Goal: Task Accomplishment & Management: Manage account settings

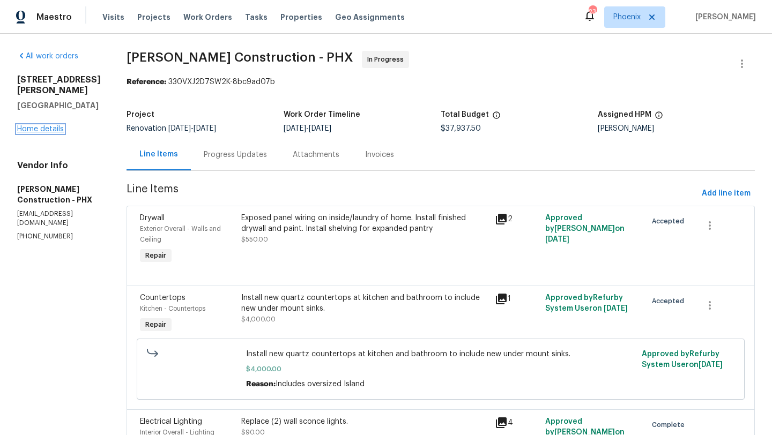
click at [41, 125] on link "Home details" at bounding box center [40, 129] width 47 height 8
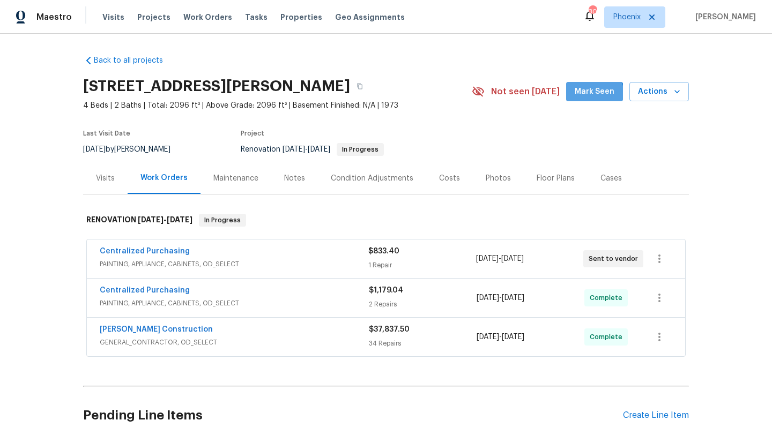
click at [590, 98] on span "Mark Seen" at bounding box center [595, 91] width 40 height 13
click at [290, 176] on div "Notes" at bounding box center [294, 178] width 21 height 11
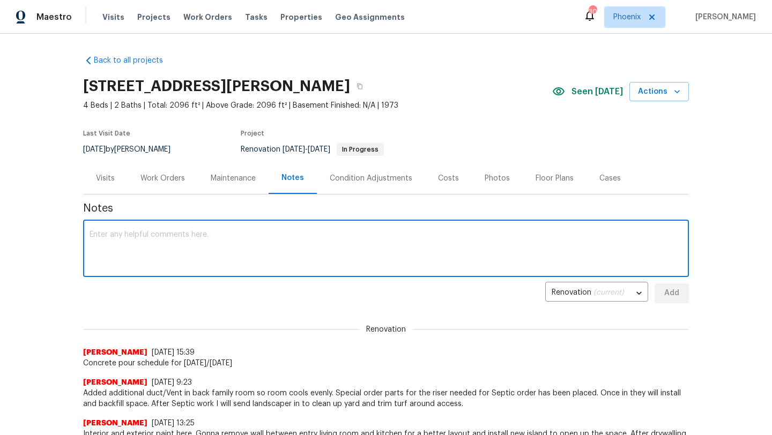
click at [172, 246] on textarea at bounding box center [386, 250] width 593 height 38
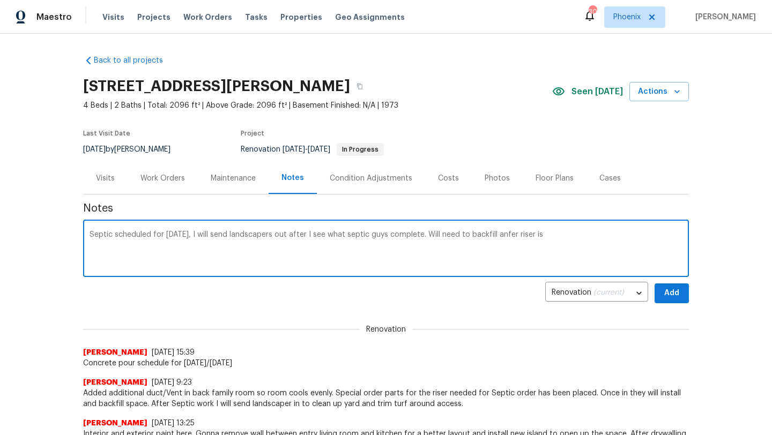
click at [507, 236] on textarea "Septic scheduled for today, I will send landscapers out after I see what septic…" at bounding box center [386, 250] width 593 height 38
click at [543, 237] on textarea "Septic scheduled for today, I will send landscapers out after I see what septic…" at bounding box center [386, 250] width 593 height 38
type textarea "Septic scheduled for today, I will send landscapers out after I see what septic…"
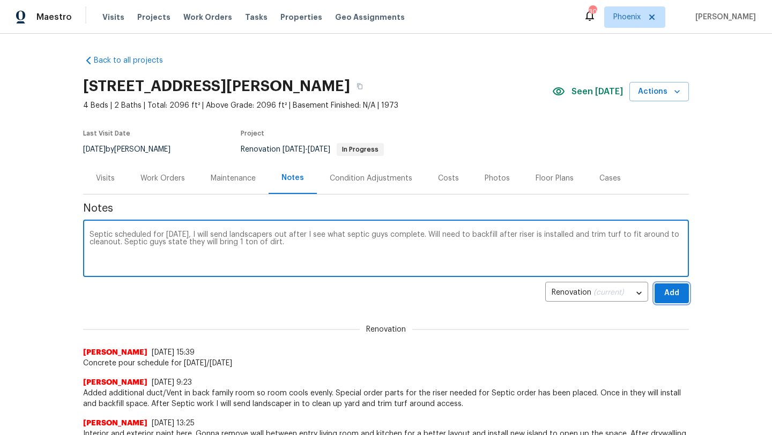
click at [665, 287] on span "Add" at bounding box center [671, 293] width 17 height 13
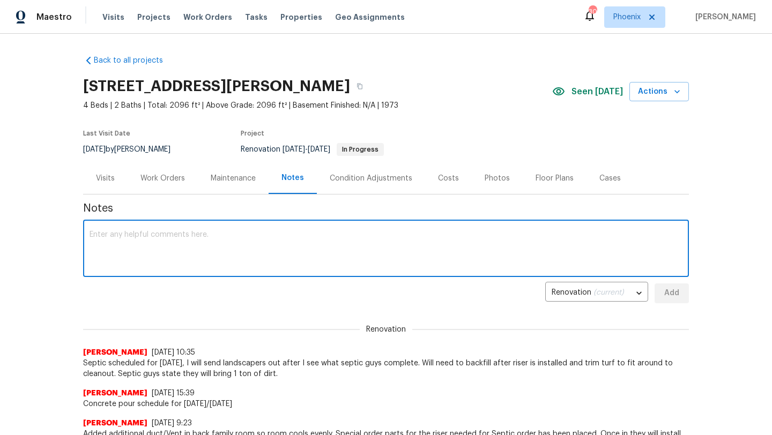
click at [107, 253] on textarea at bounding box center [386, 250] width 593 height 38
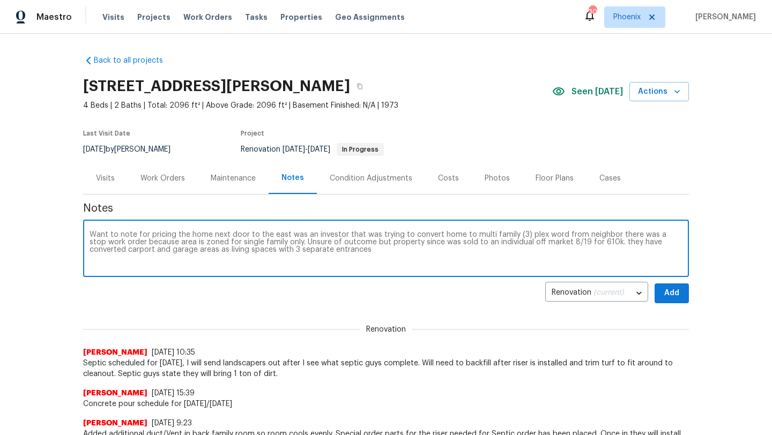
click at [129, 242] on textarea "Want to note for pricing the home next door to the east was an investor that wa…" at bounding box center [386, 250] width 593 height 38
click at [368, 254] on textarea "Want to note for pricing the home next door to the east was an investor that wa…" at bounding box center [386, 250] width 593 height 38
click at [534, 236] on textarea "Want to note for pricing the home next door to the east was an investor that wa…" at bounding box center [386, 250] width 593 height 38
click at [612, 254] on textarea "Want to note for pricing the home next door to the east was an investor that wa…" at bounding box center [386, 250] width 593 height 38
type textarea "Want to note for pricing the home next door to the east was an investor that wa…"
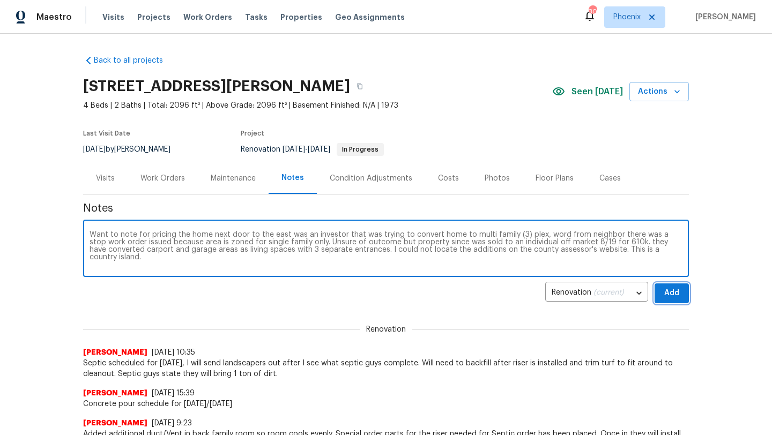
click at [675, 295] on span "Add" at bounding box center [671, 293] width 17 height 13
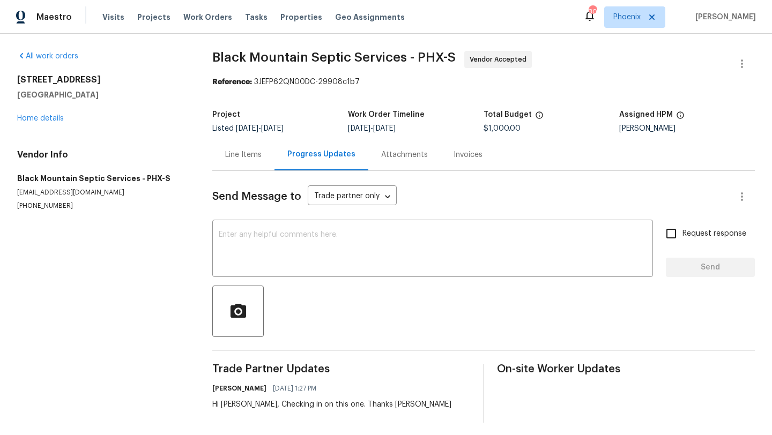
scroll to position [5, 0]
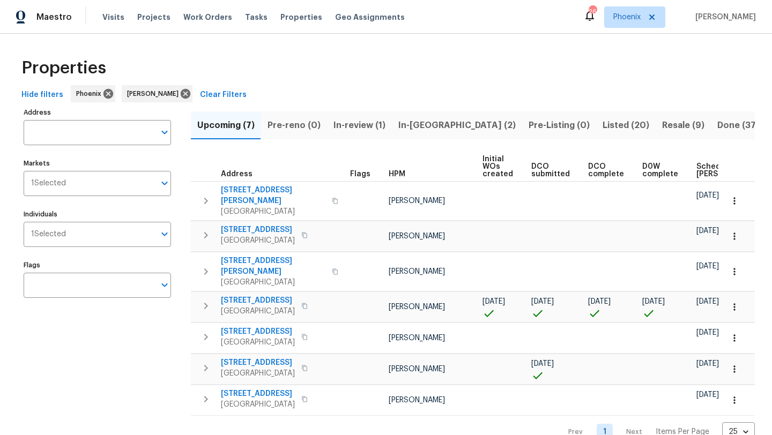
scroll to position [0, 118]
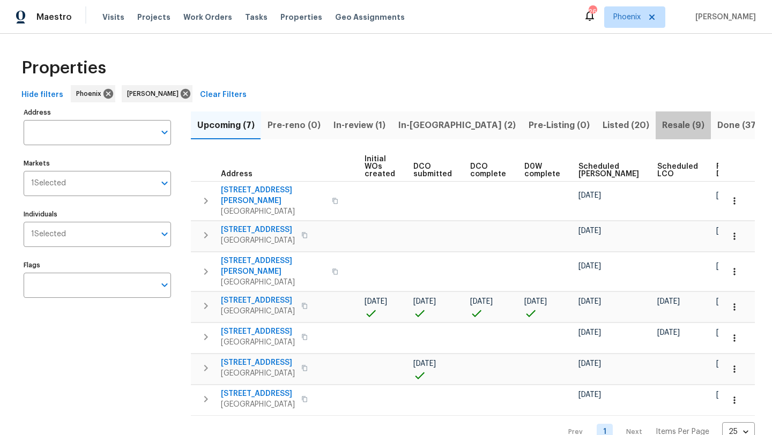
click at [662, 122] on span "Resale (9)" at bounding box center [683, 125] width 42 height 15
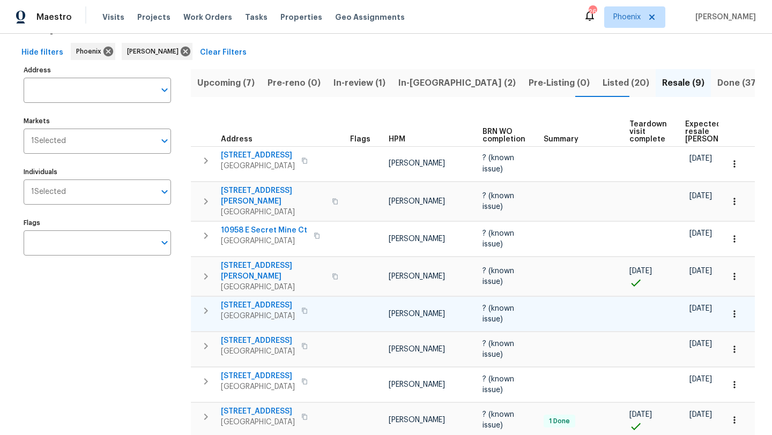
scroll to position [79, 0]
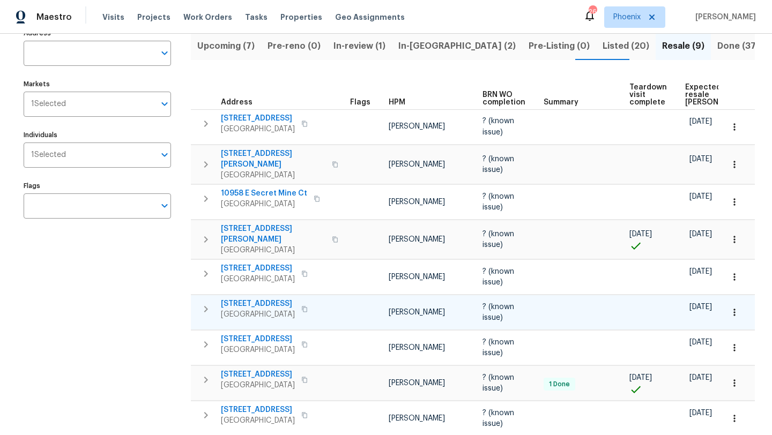
click at [273, 299] on span "8931 E Birchwood Cir" at bounding box center [258, 304] width 74 height 11
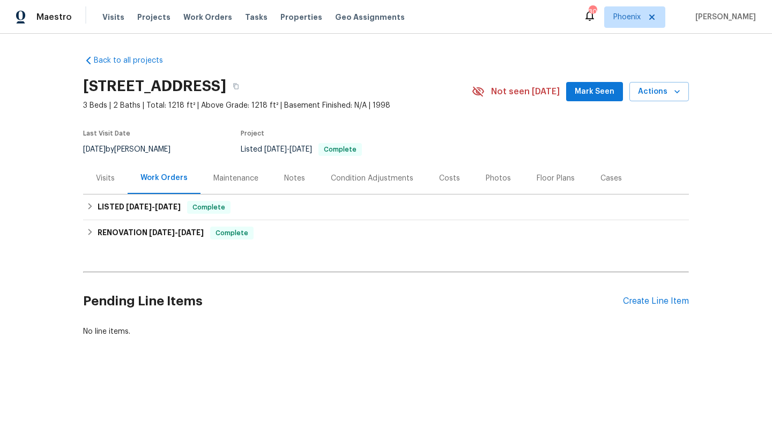
click at [594, 93] on span "Mark Seen" at bounding box center [595, 91] width 40 height 13
click at [239, 89] on icon "button" at bounding box center [236, 86] width 6 height 6
click at [302, 176] on div "Notes" at bounding box center [294, 178] width 21 height 11
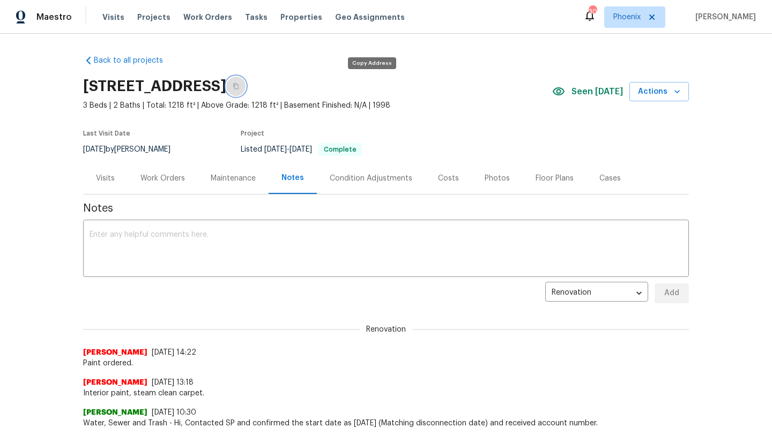
click at [246, 90] on button "button" at bounding box center [235, 86] width 19 height 19
